Goal: Information Seeking & Learning: Learn about a topic

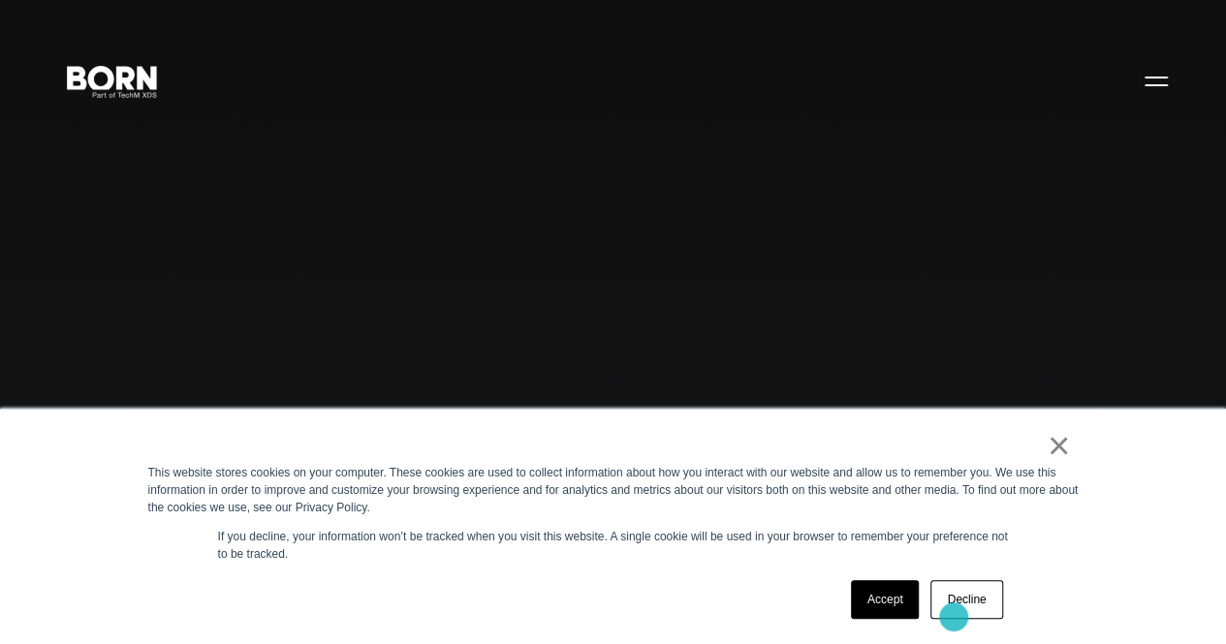
click at [954, 617] on link "Decline" at bounding box center [966, 600] width 72 height 39
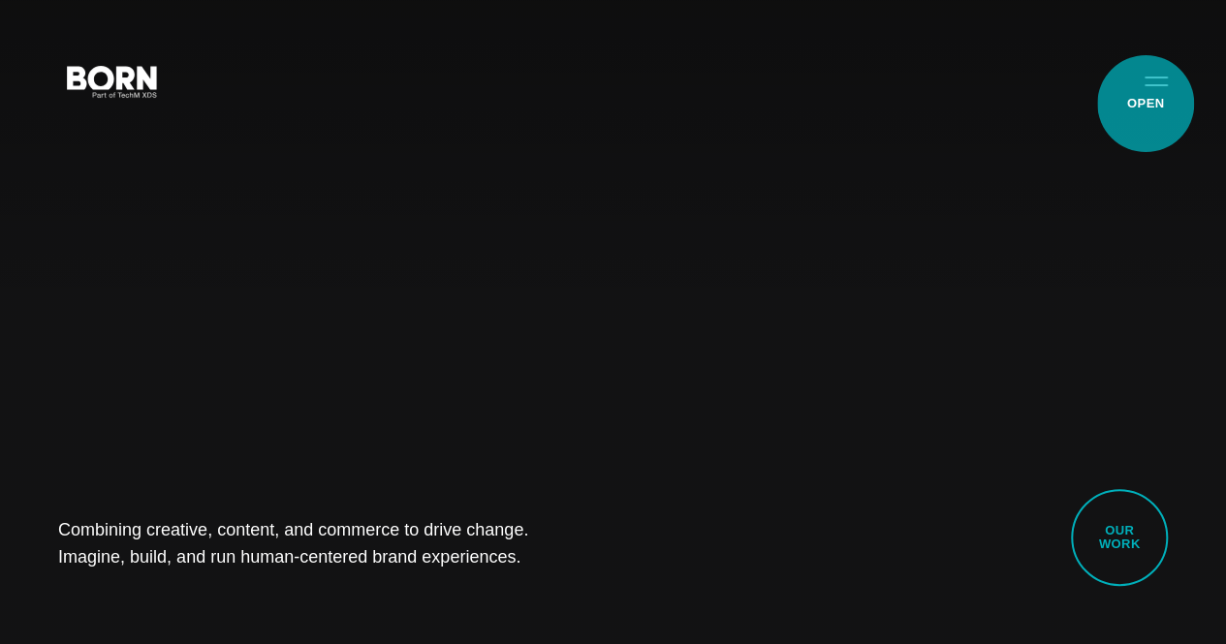
click at [1146, 101] on button "Primary Menu" at bounding box center [1156, 80] width 47 height 41
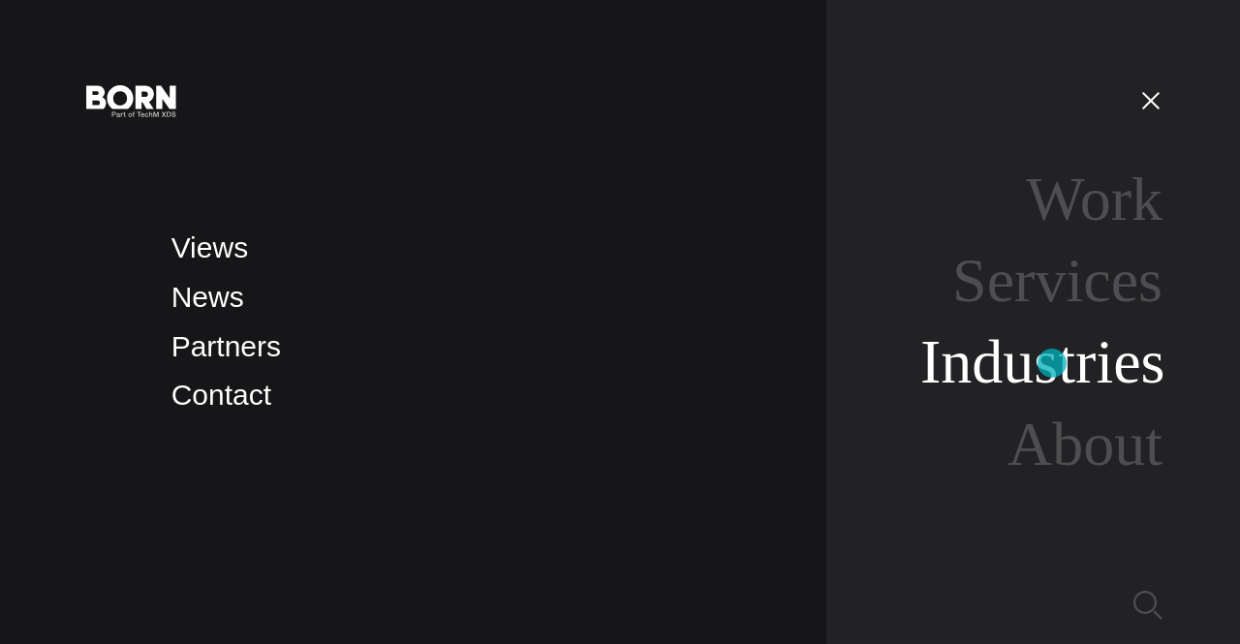
click at [1052, 363] on link "Industries" at bounding box center [1043, 362] width 245 height 69
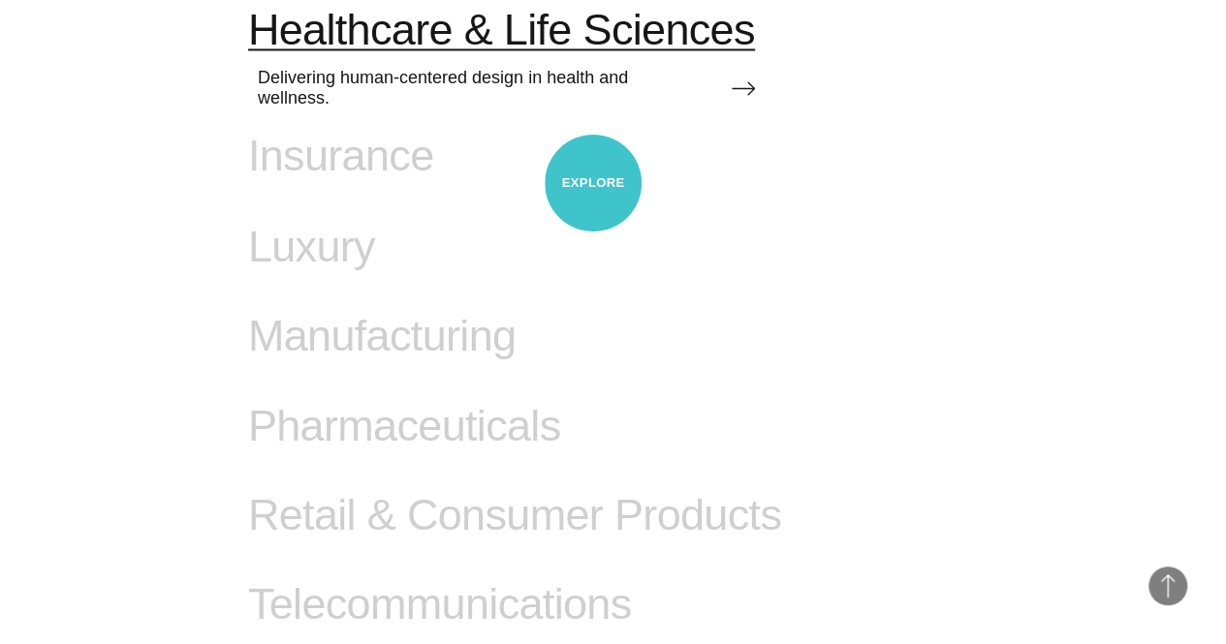
scroll to position [1498, 0]
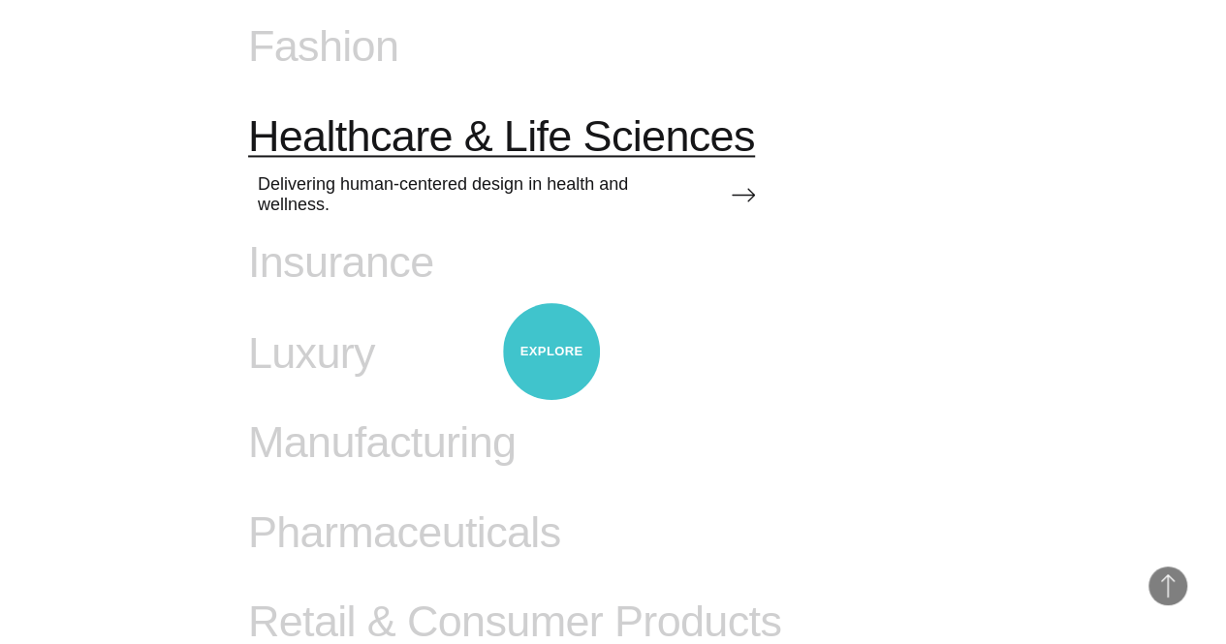
click at [551, 162] on span "Healthcare & Life Sciences" at bounding box center [501, 136] width 507 height 50
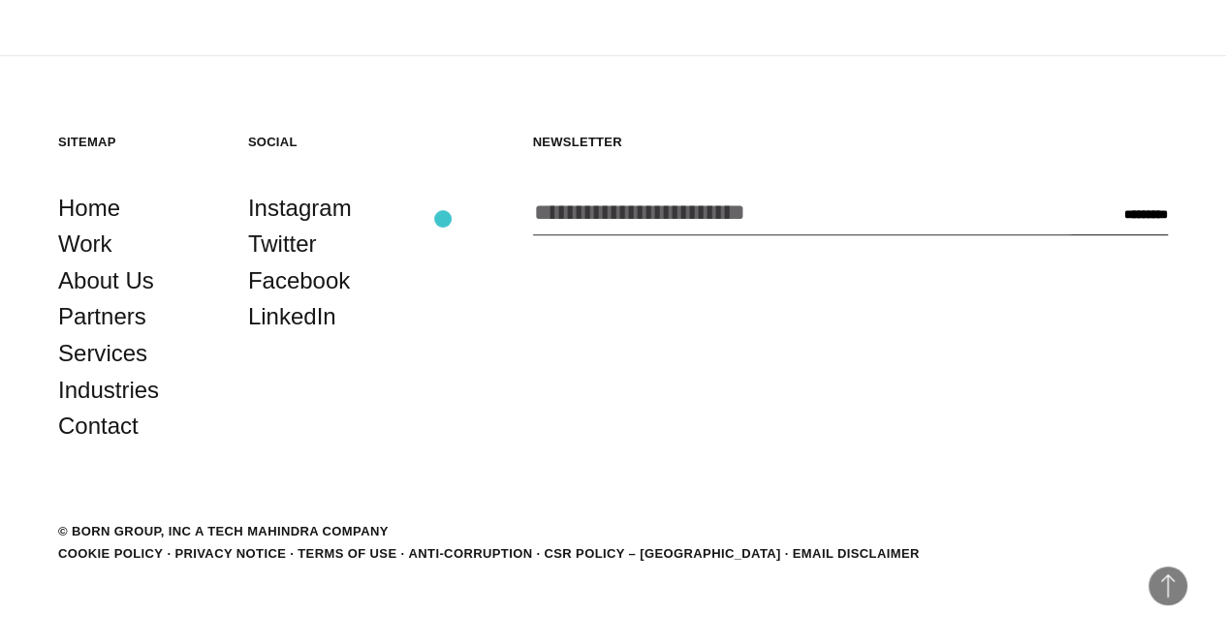
scroll to position [8195, 0]
